Goal: Book appointment/travel/reservation

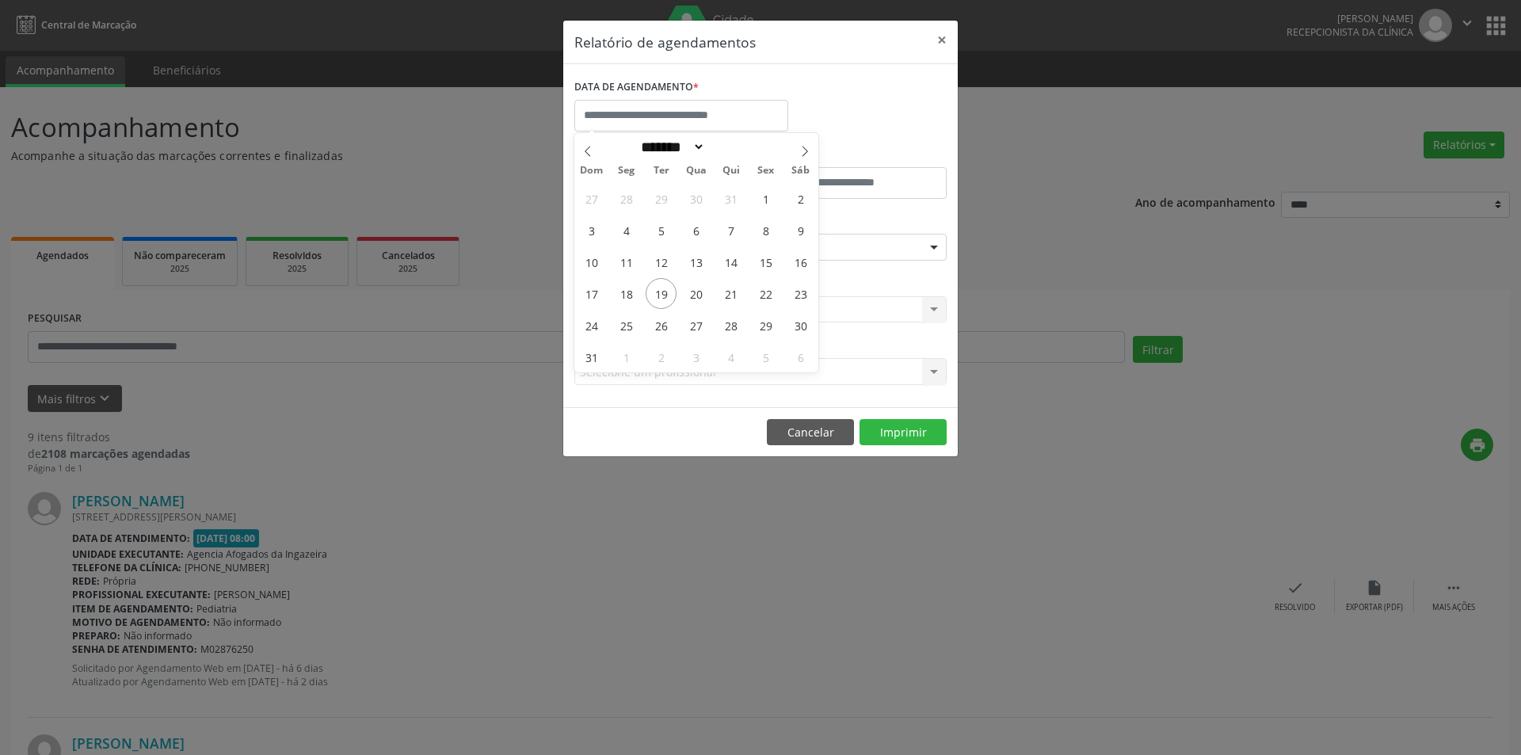
select select "*"
click at [658, 288] on span "19" at bounding box center [661, 293] width 31 height 31
type input "**********"
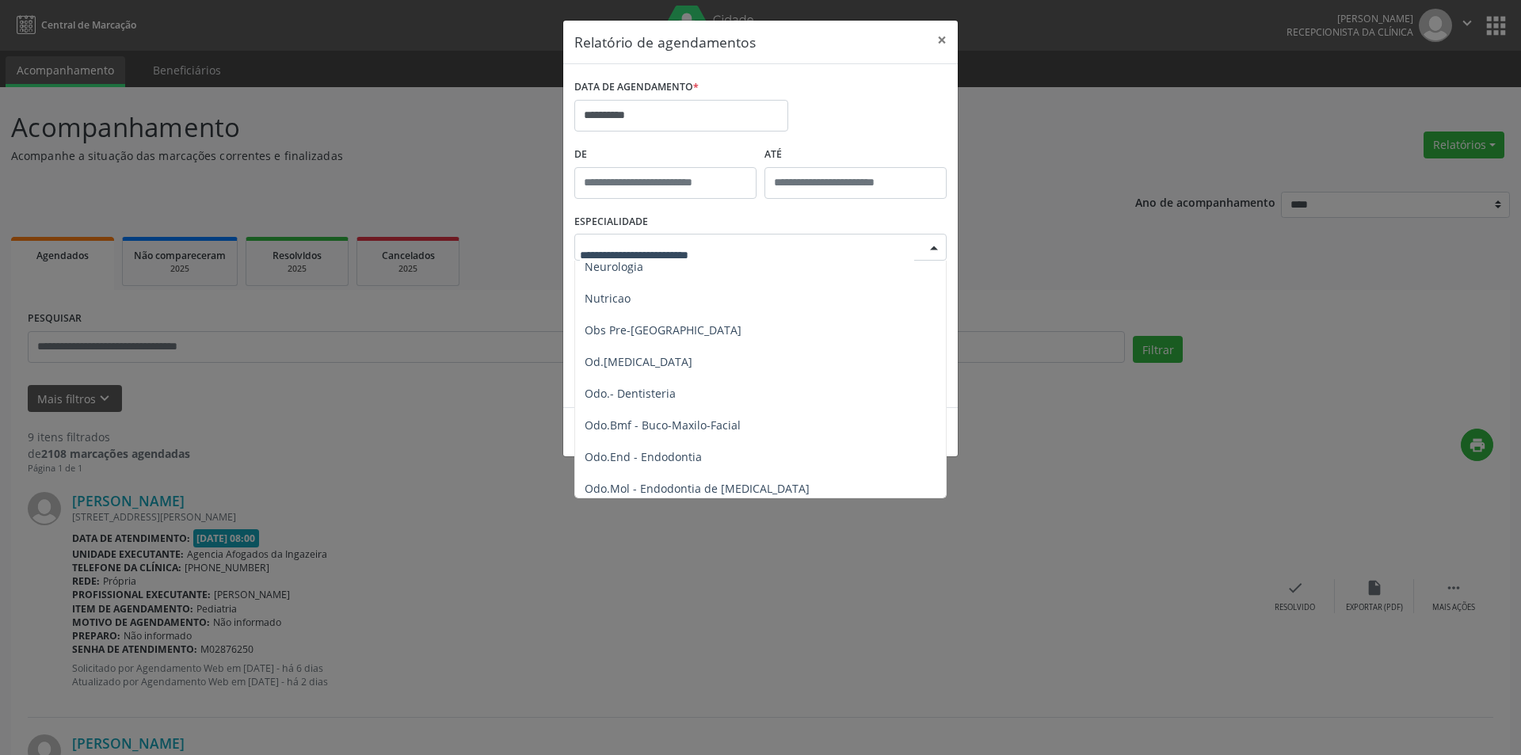
scroll to position [1573, 0]
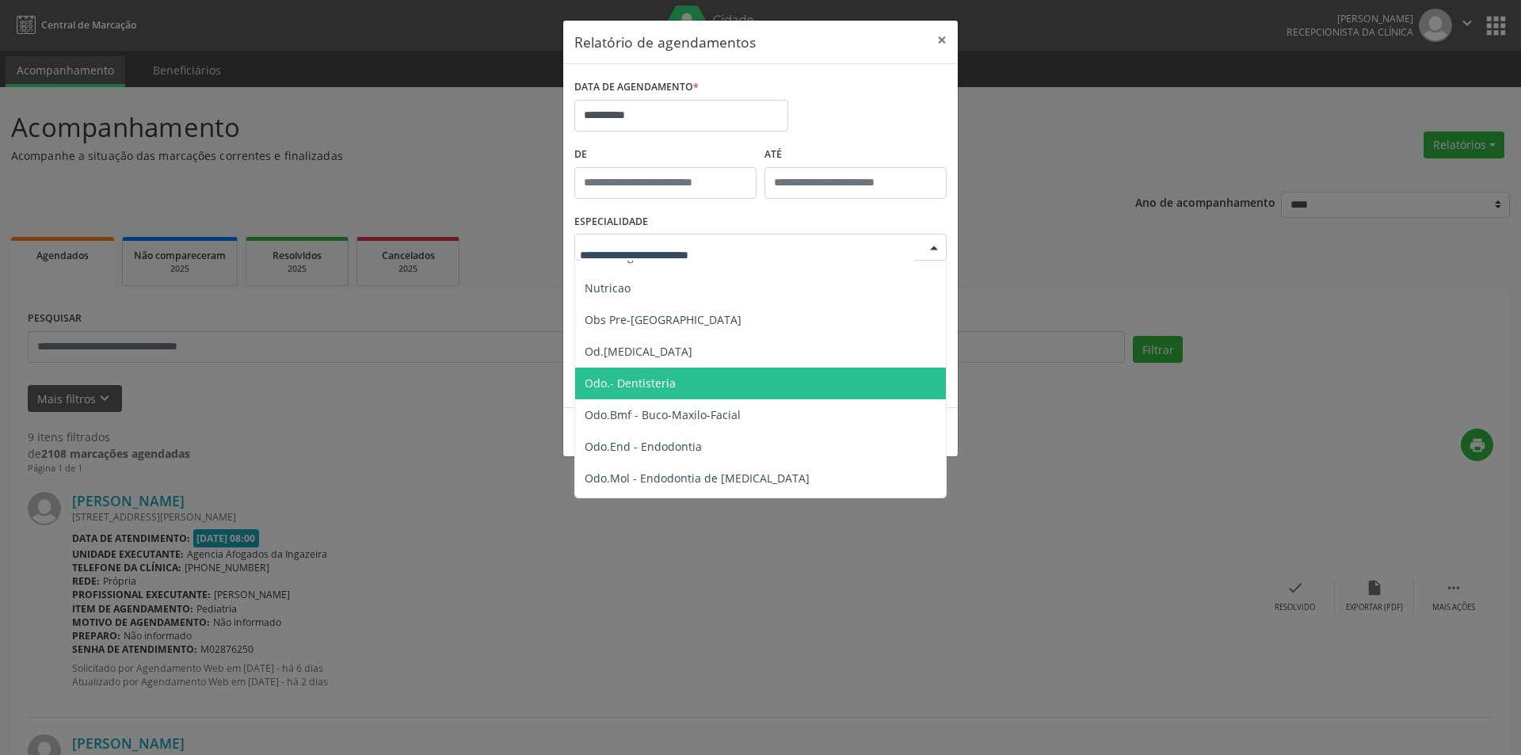
click at [696, 379] on span "Odo.- Dentisteria" at bounding box center [761, 384] width 373 height 32
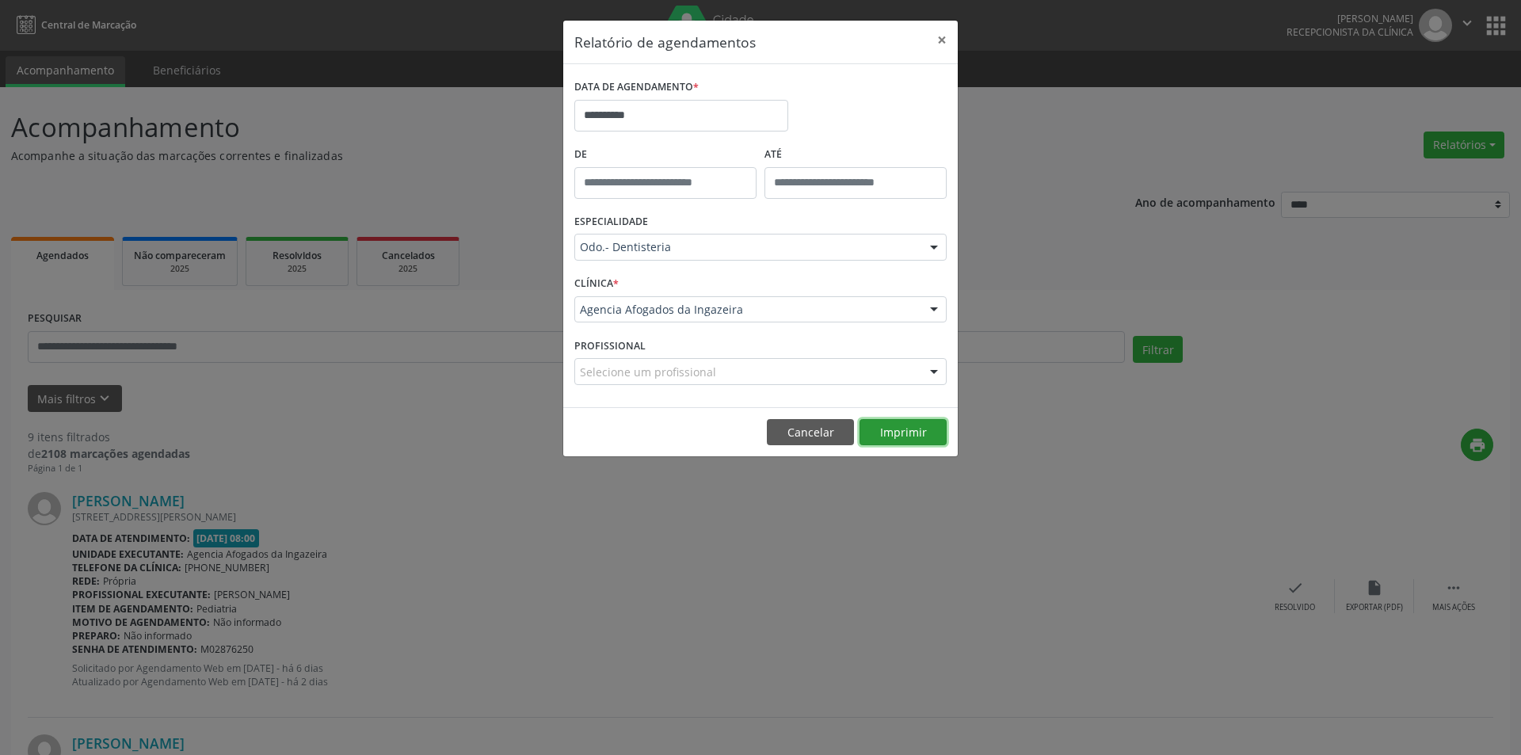
click at [897, 435] on button "Imprimir" at bounding box center [903, 432] width 87 height 27
click at [709, 122] on body "**********" at bounding box center [760, 377] width 1521 height 755
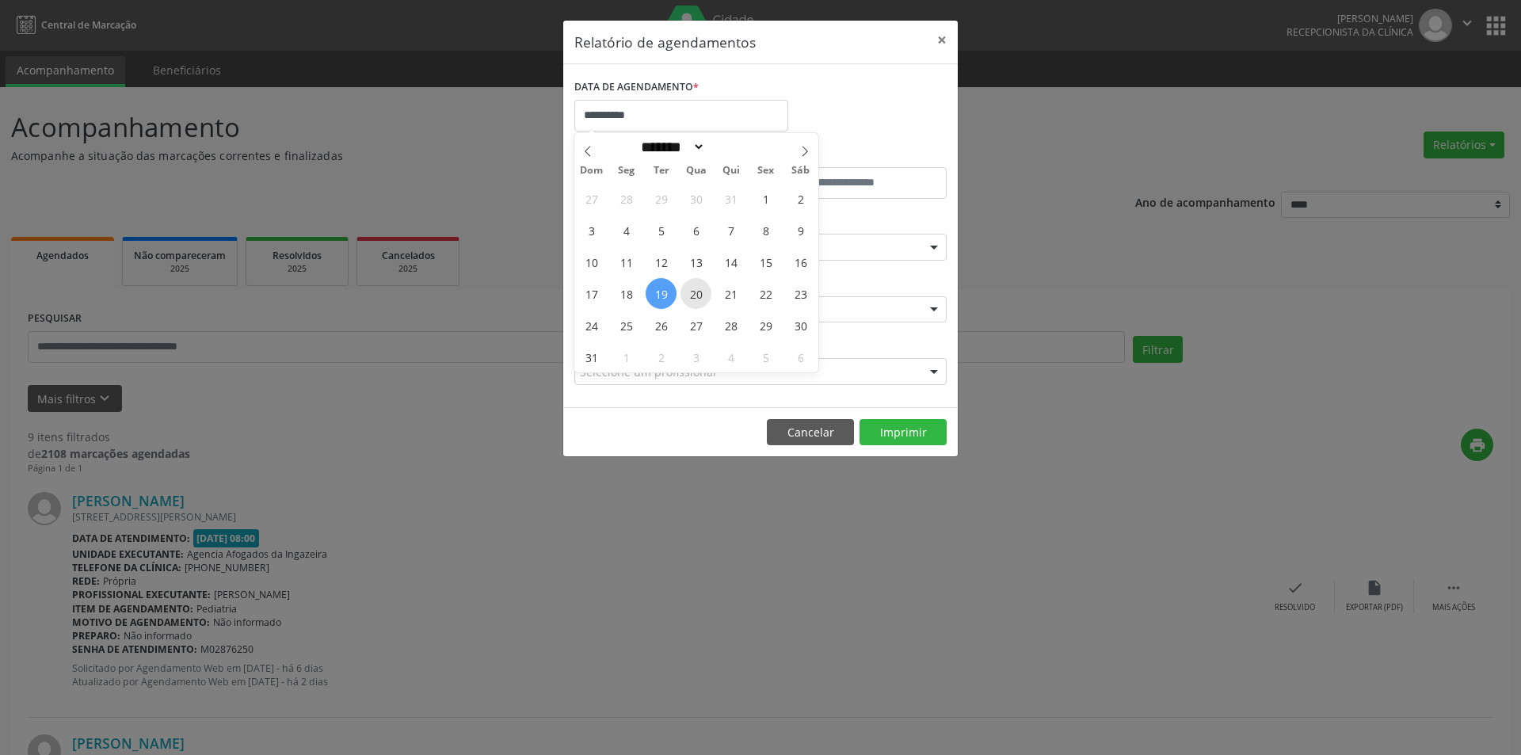
click at [697, 293] on span "20" at bounding box center [696, 293] width 31 height 31
type input "**********"
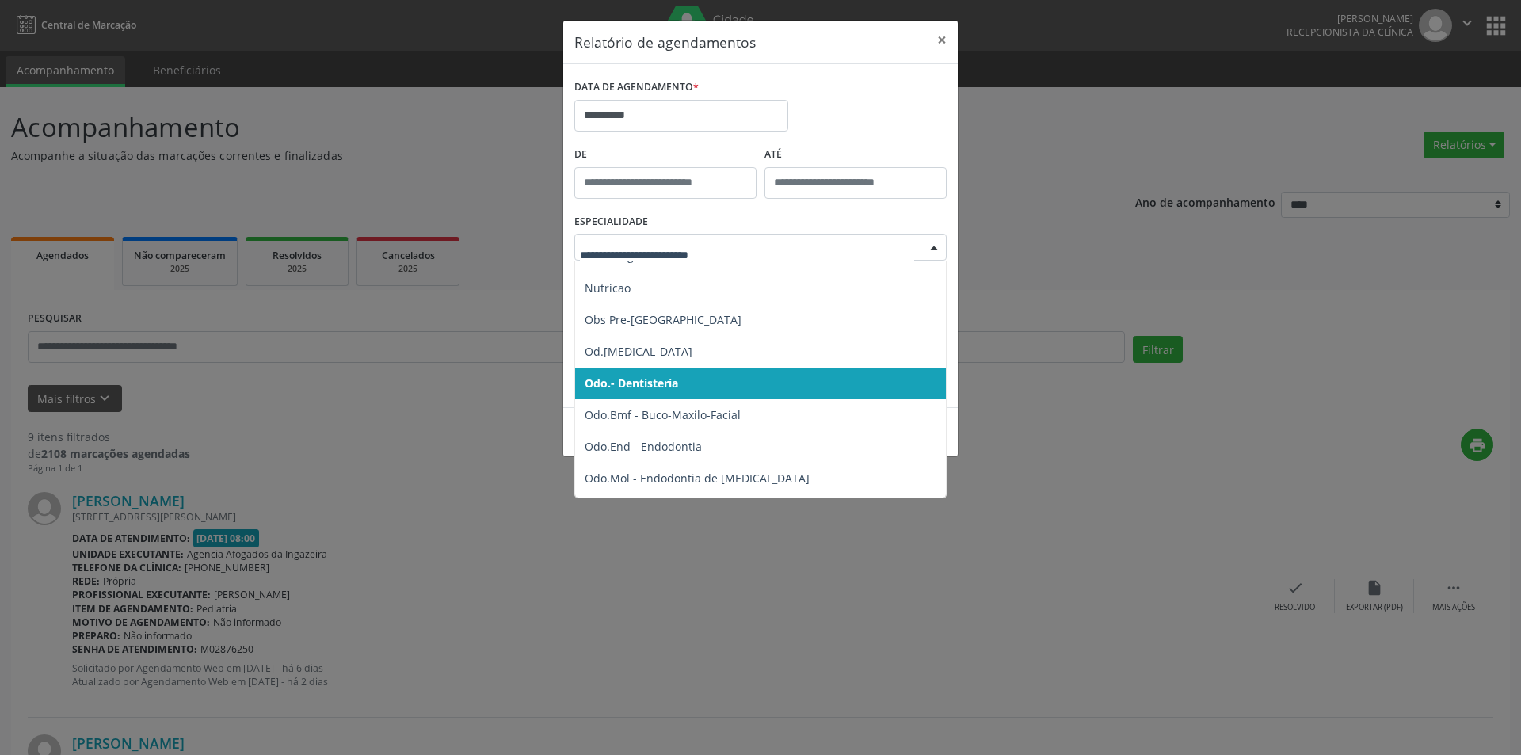
click at [692, 378] on span "Odo.- Dentisteria" at bounding box center [761, 384] width 373 height 32
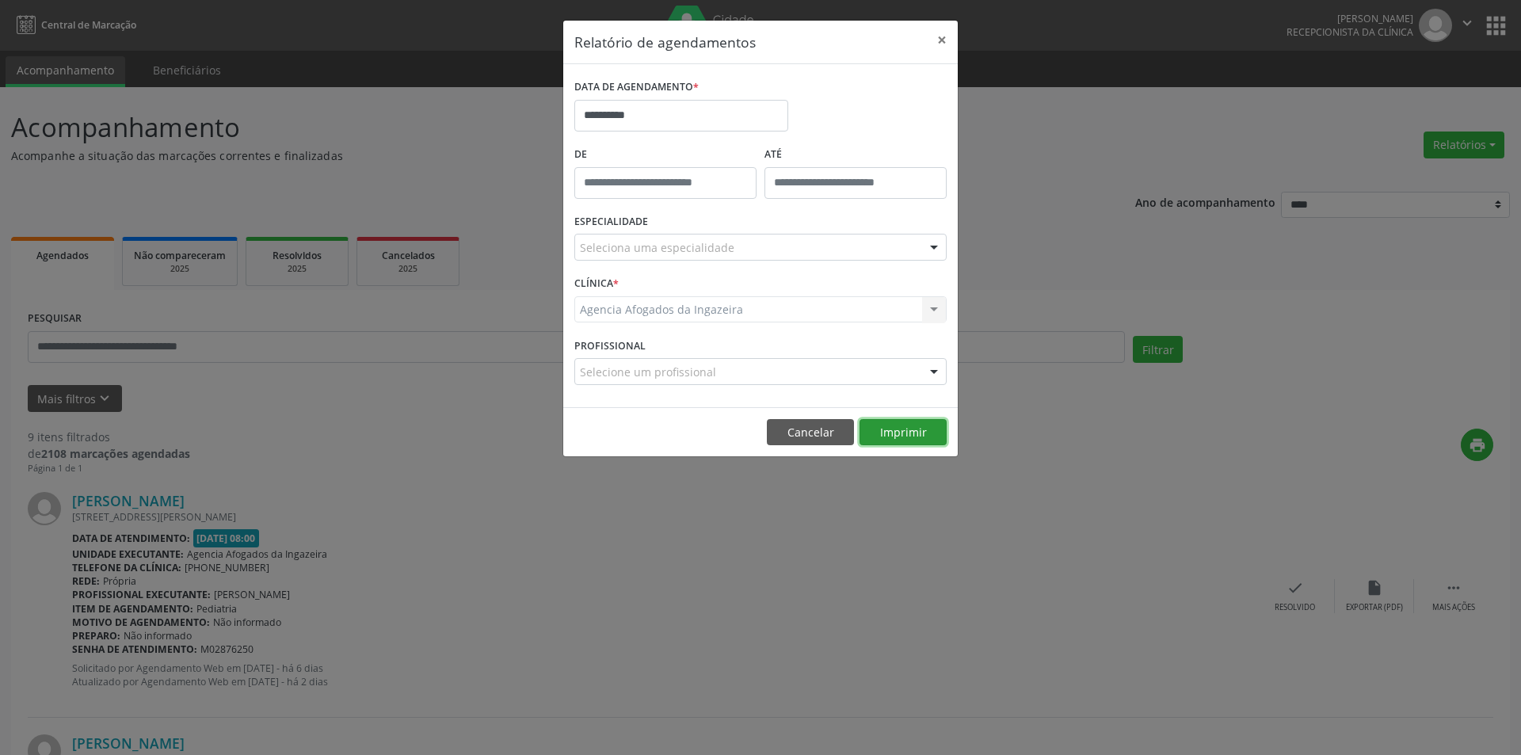
click at [899, 434] on button "Imprimir" at bounding box center [903, 432] width 87 height 27
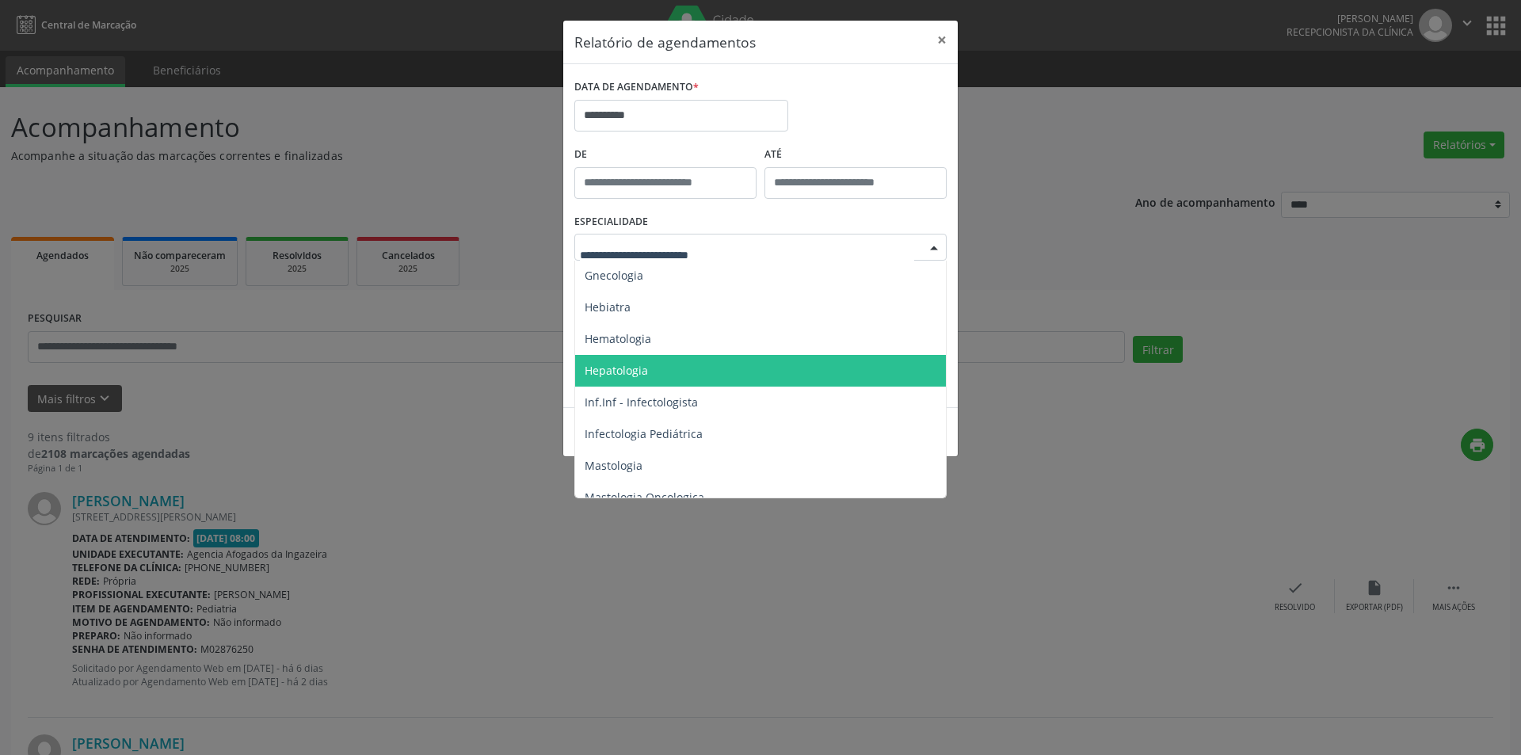
scroll to position [1177, 0]
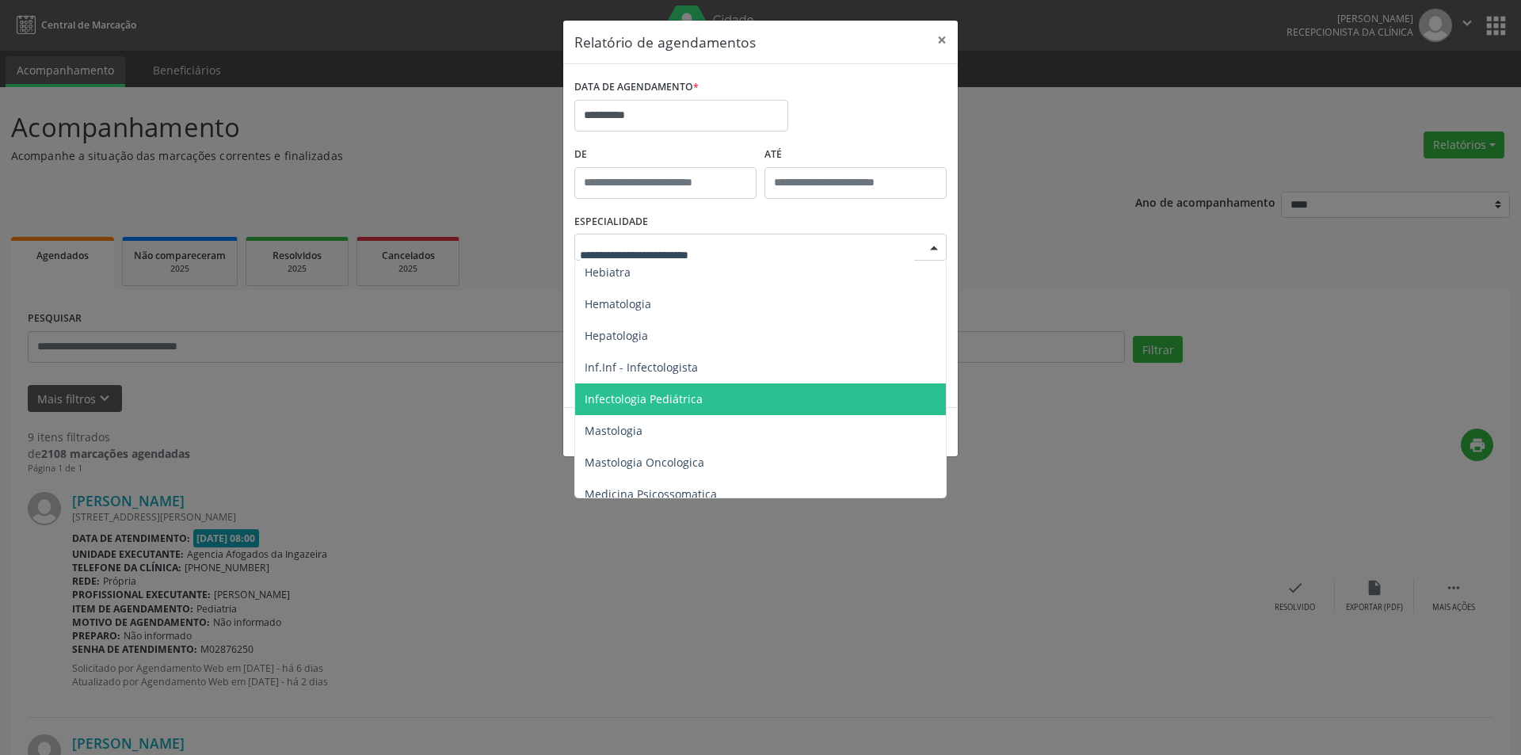
drag, startPoint x: 699, startPoint y: 395, endPoint x: 676, endPoint y: 384, distance: 25.2
click at [676, 384] on span "Infectologia Pediátrica" at bounding box center [761, 399] width 373 height 32
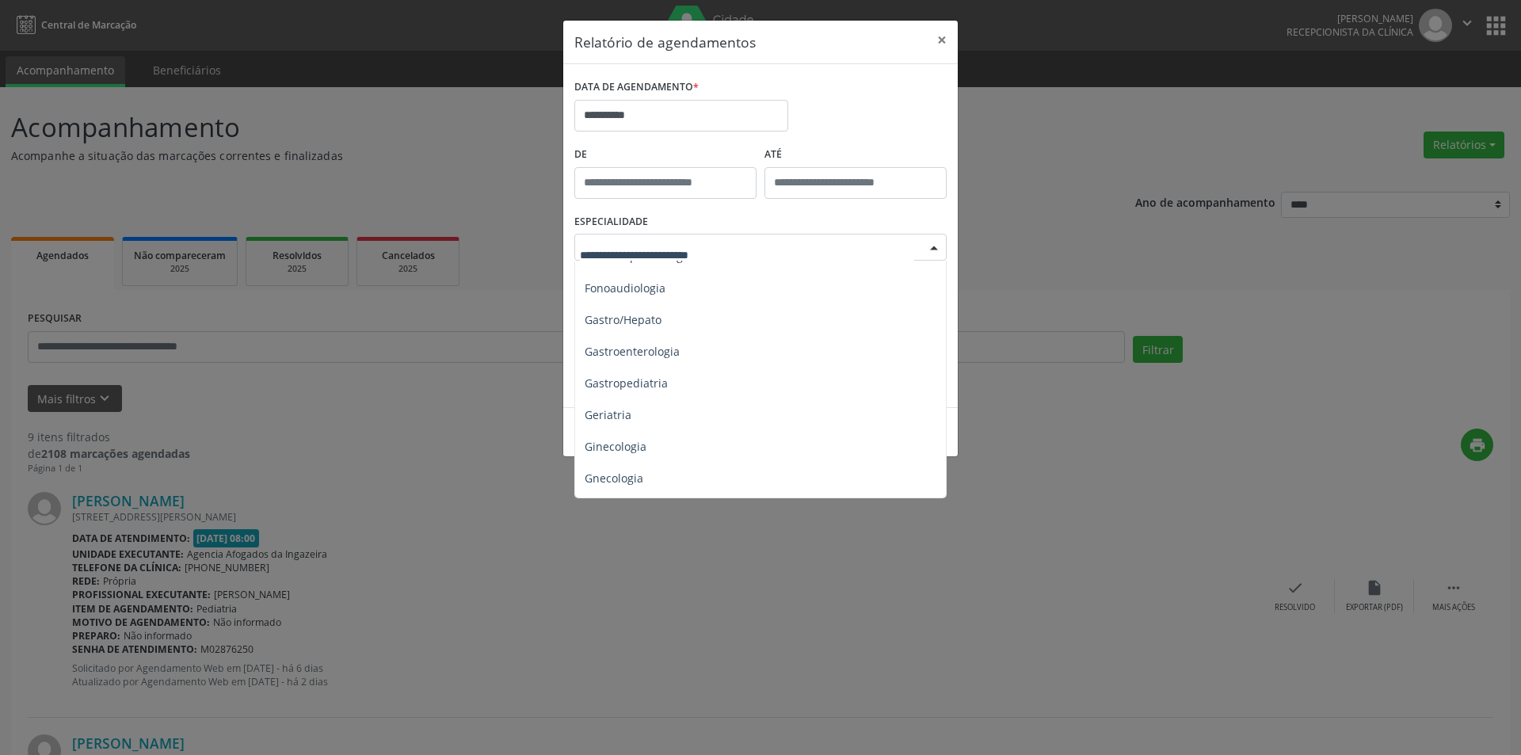
scroll to position [1018, 0]
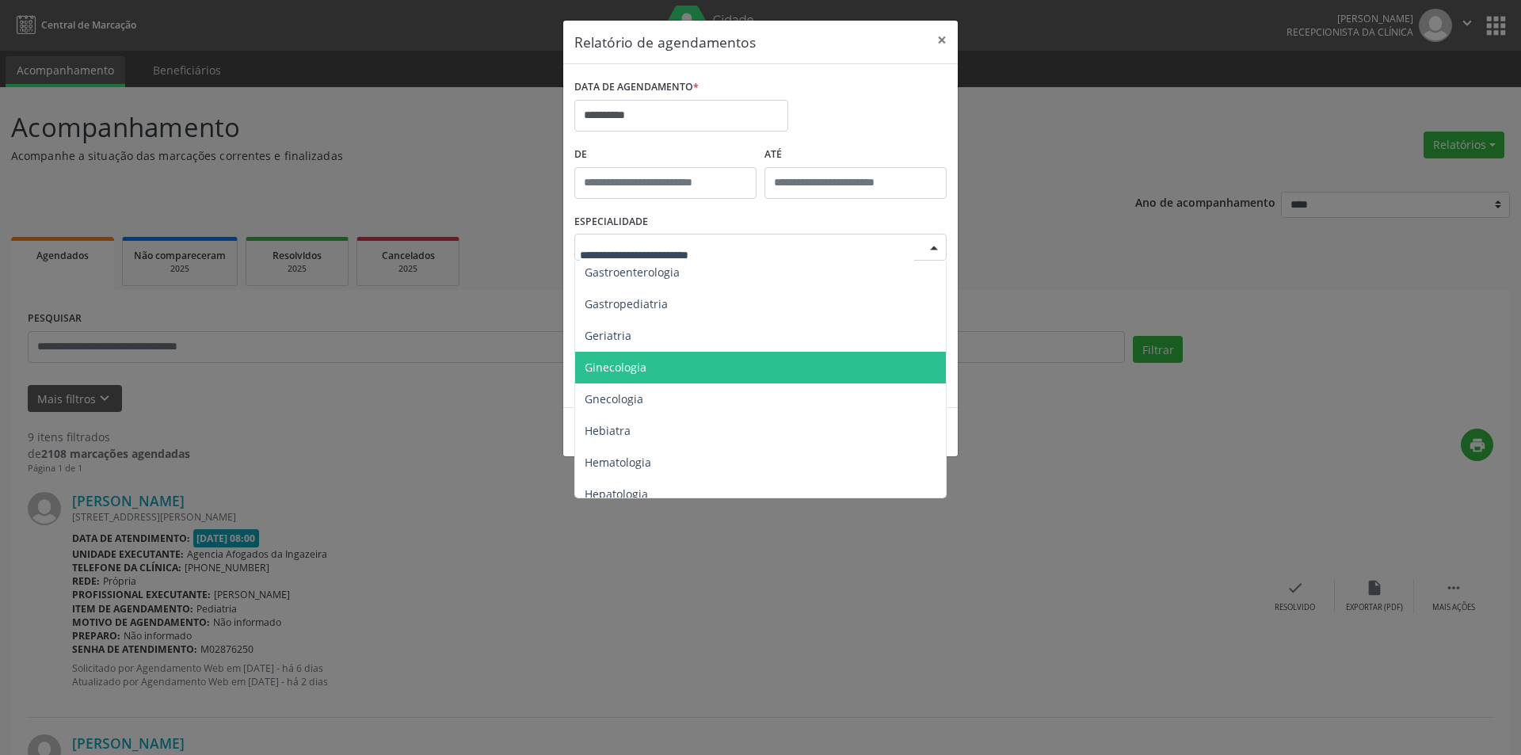
click at [669, 373] on span "Ginecologia" at bounding box center [761, 368] width 373 height 32
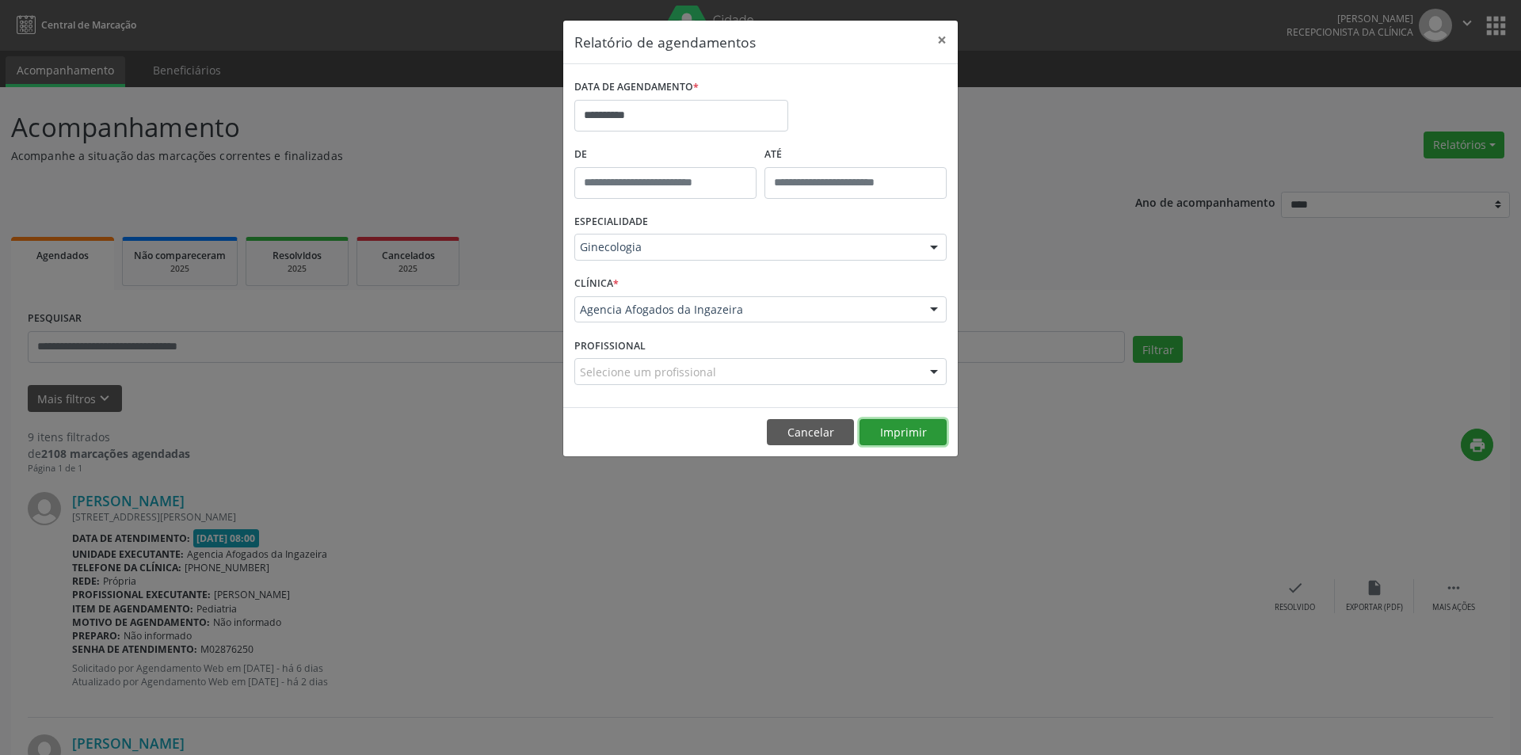
click at [894, 440] on button "Imprimir" at bounding box center [903, 432] width 87 height 27
